Goal: Transaction & Acquisition: Obtain resource

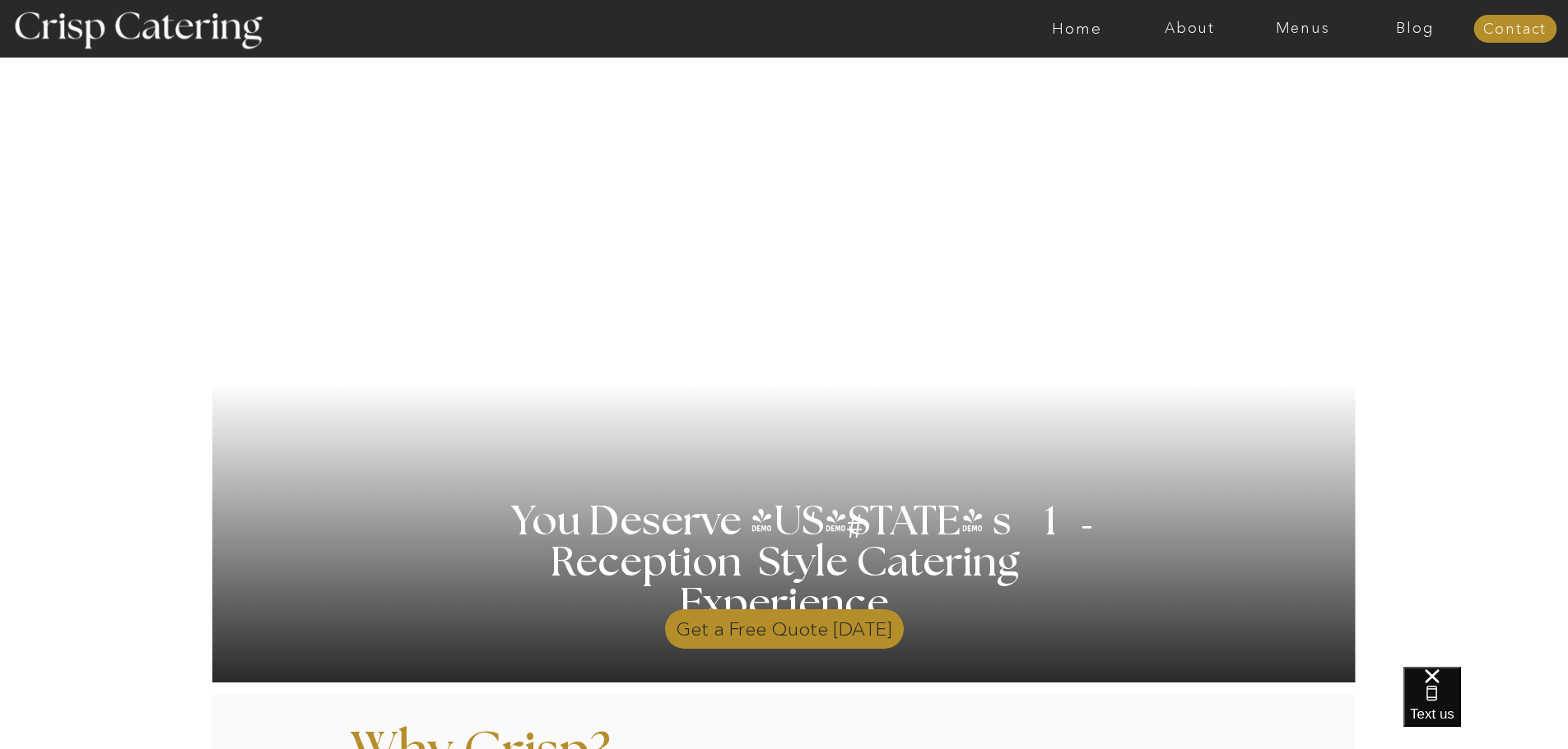
click at [829, 619] on p "Get a Free Quote Today" at bounding box center [784, 625] width 239 height 47
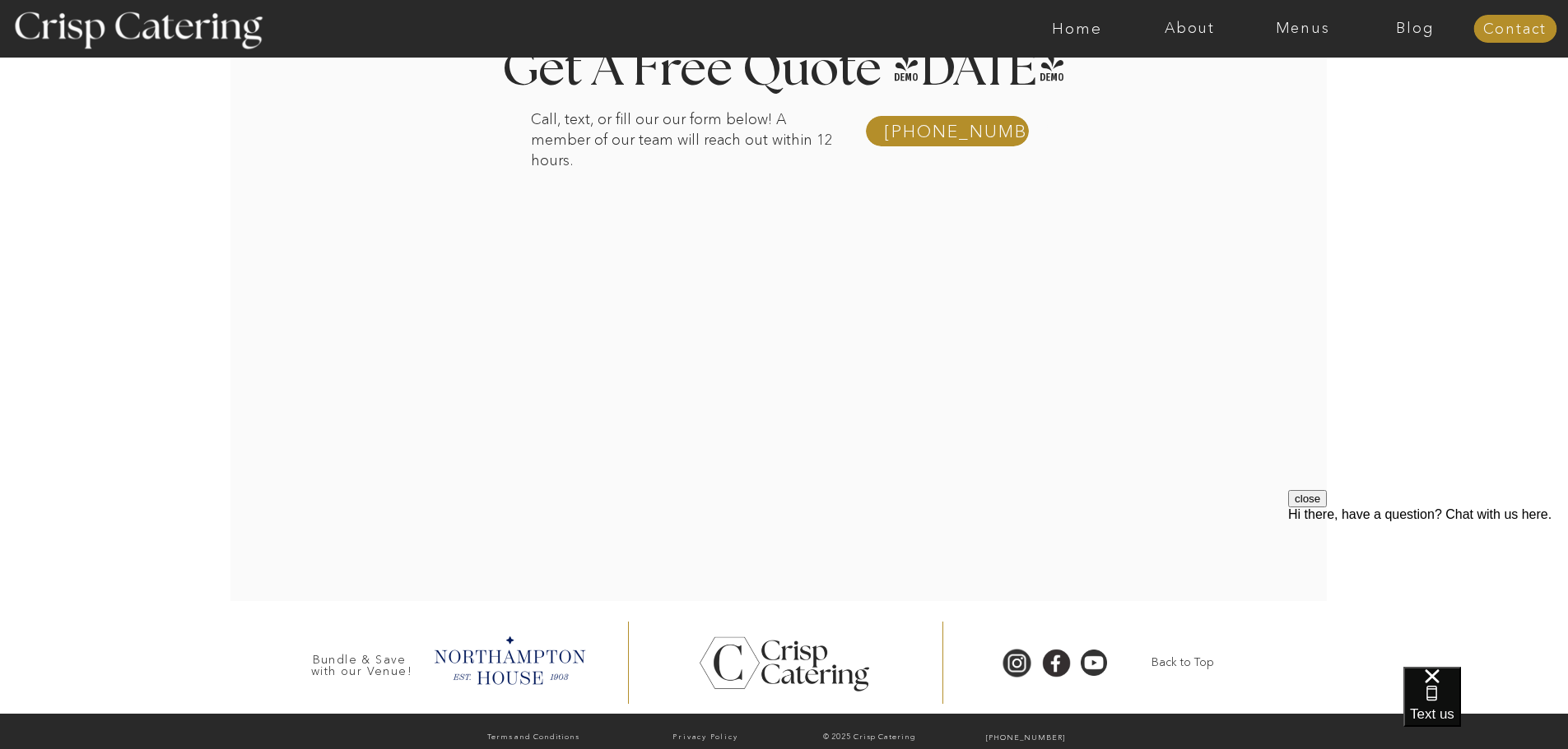
scroll to position [315, 0]
